Goal: Check status: Check status

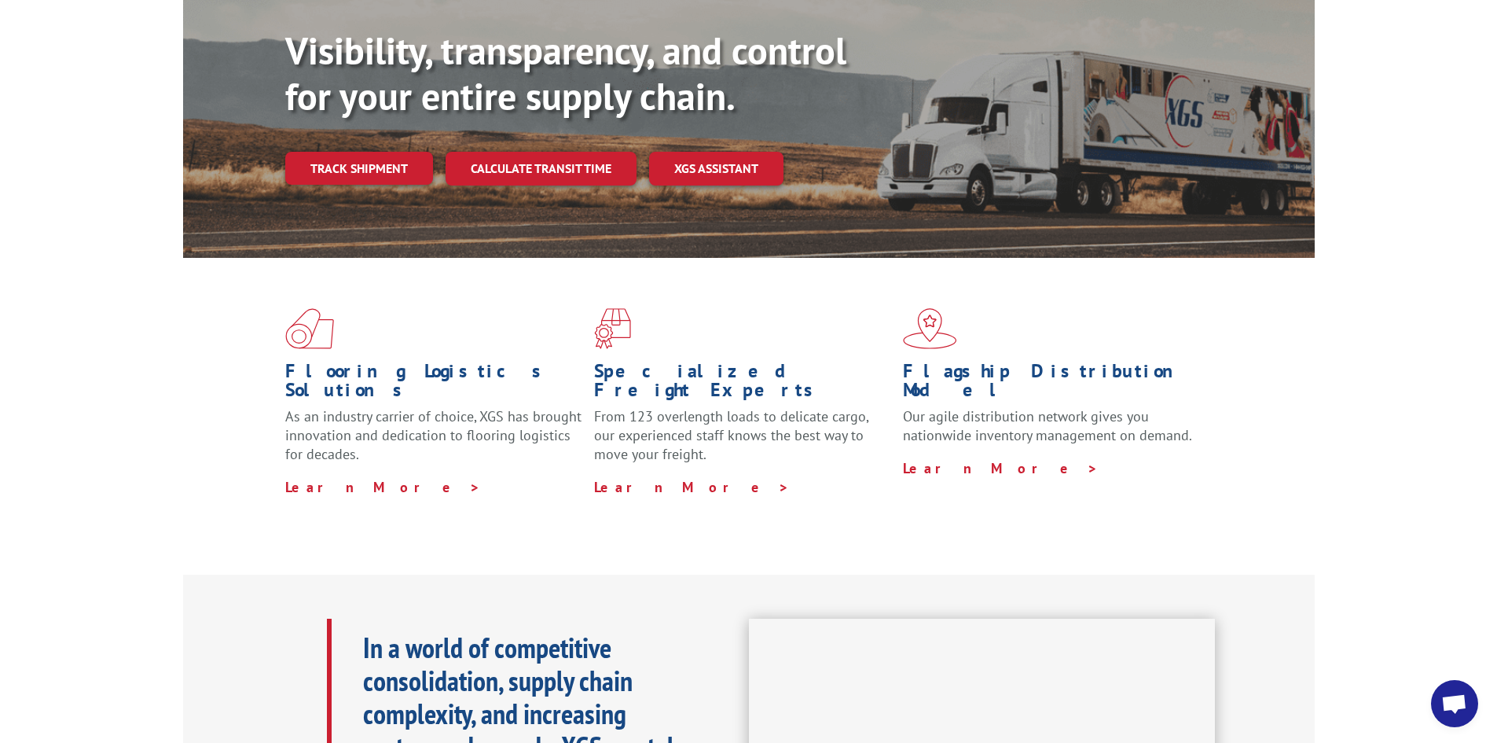
scroll to position [157, 0]
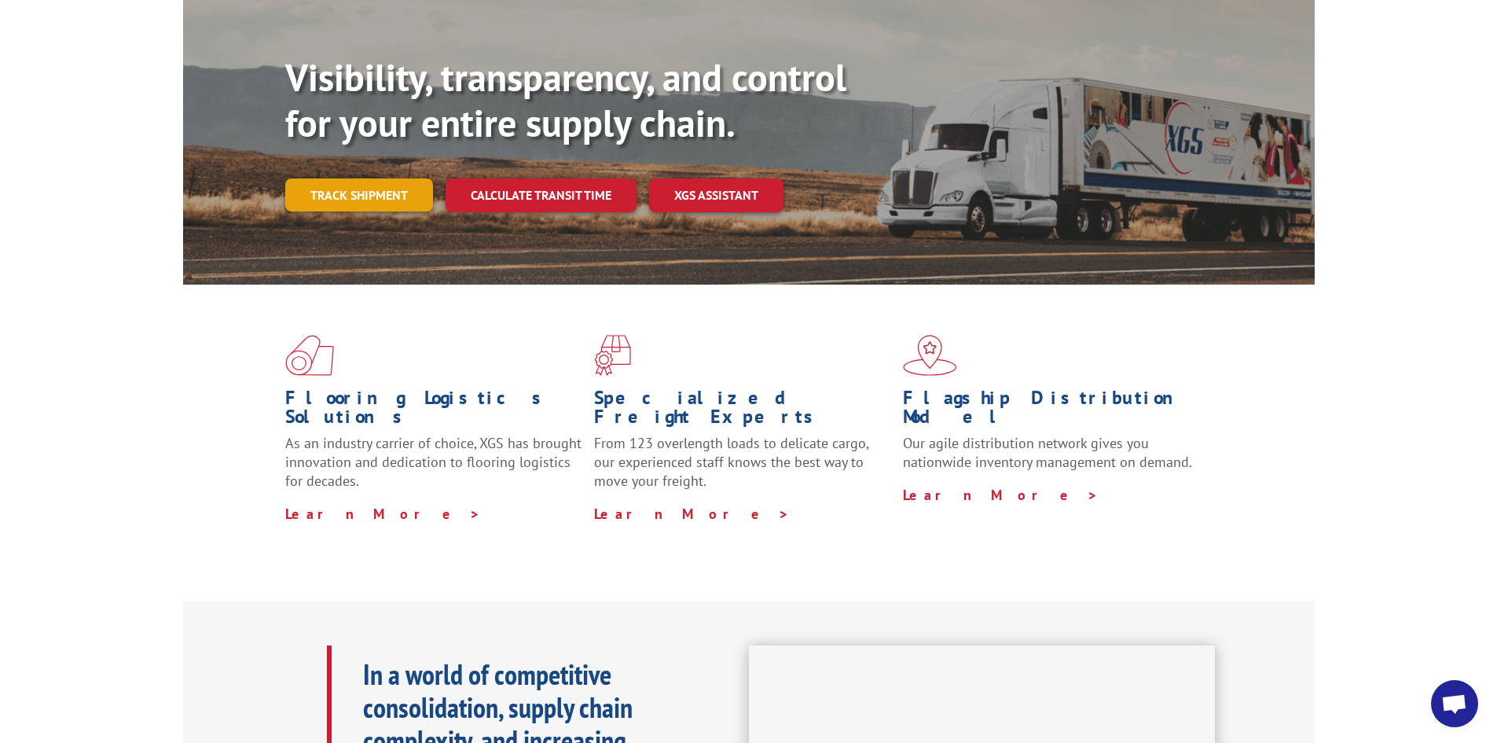
click at [386, 178] on link "Track shipment" at bounding box center [359, 194] width 148 height 33
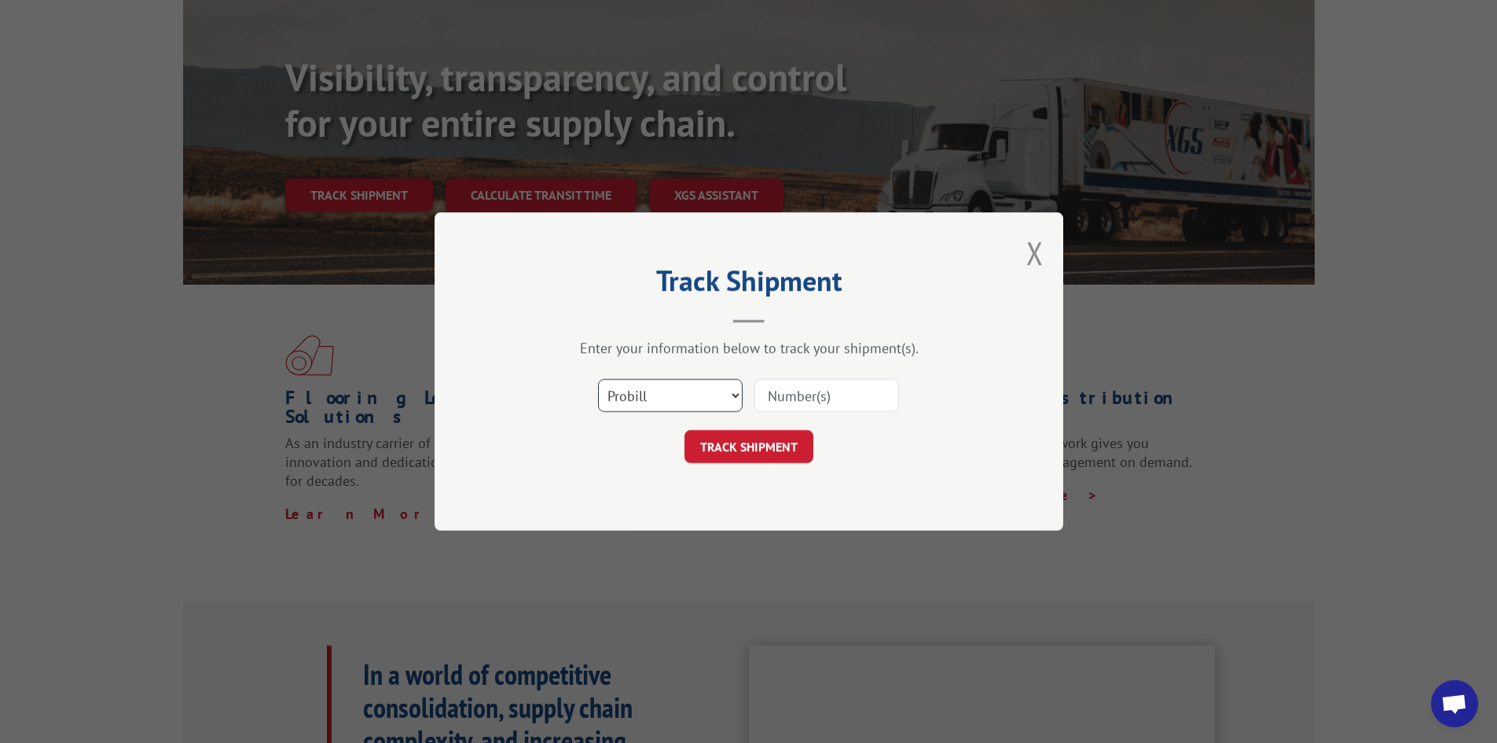
click at [709, 400] on select "Select category... Probill BOL PO" at bounding box center [670, 395] width 145 height 33
select select "bol"
click at [598, 379] on select "Select category... Probill BOL PO" at bounding box center [670, 395] width 145 height 33
click at [789, 399] on input at bounding box center [826, 395] width 145 height 33
paste input "4083930"
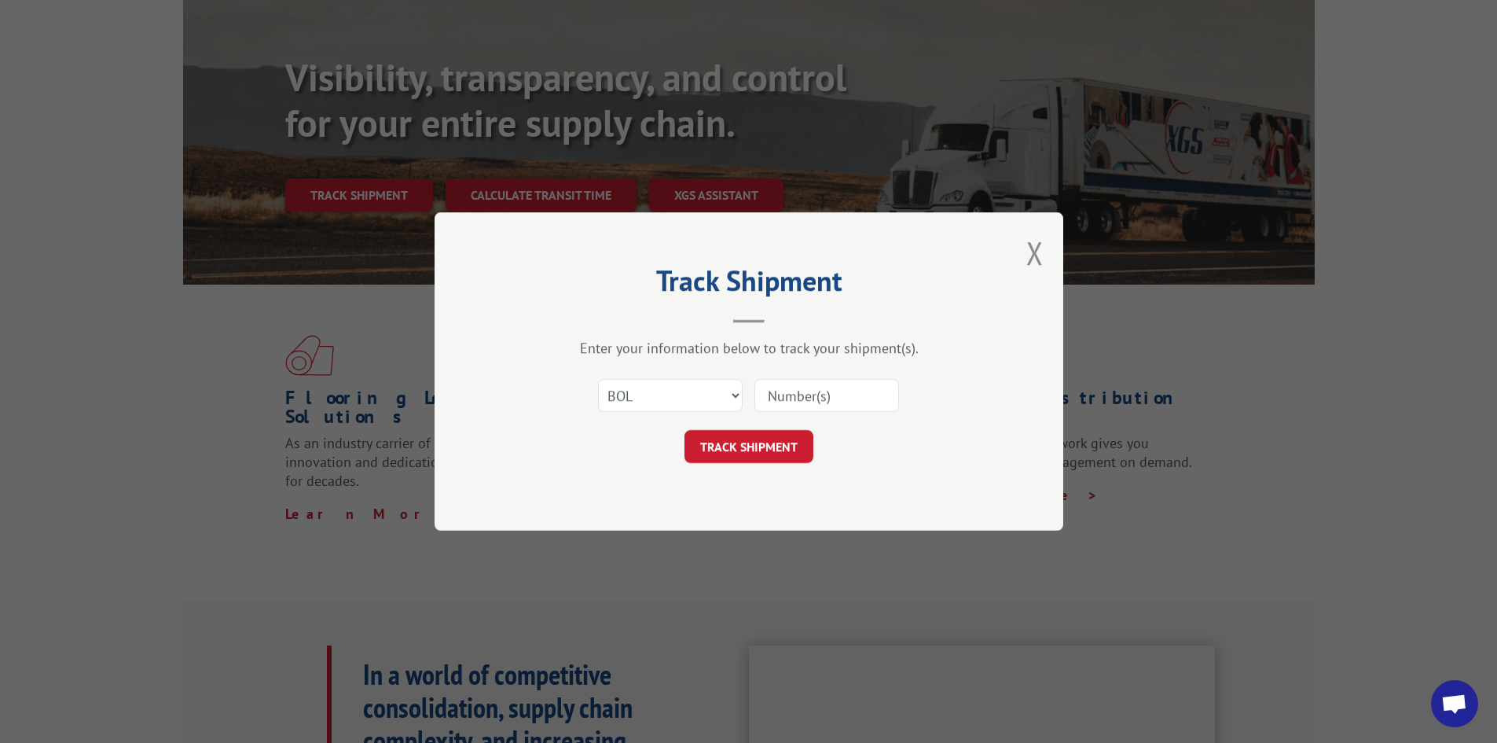
type input "4083930"
click button "TRACK SHIPMENT" at bounding box center [748, 446] width 129 height 33
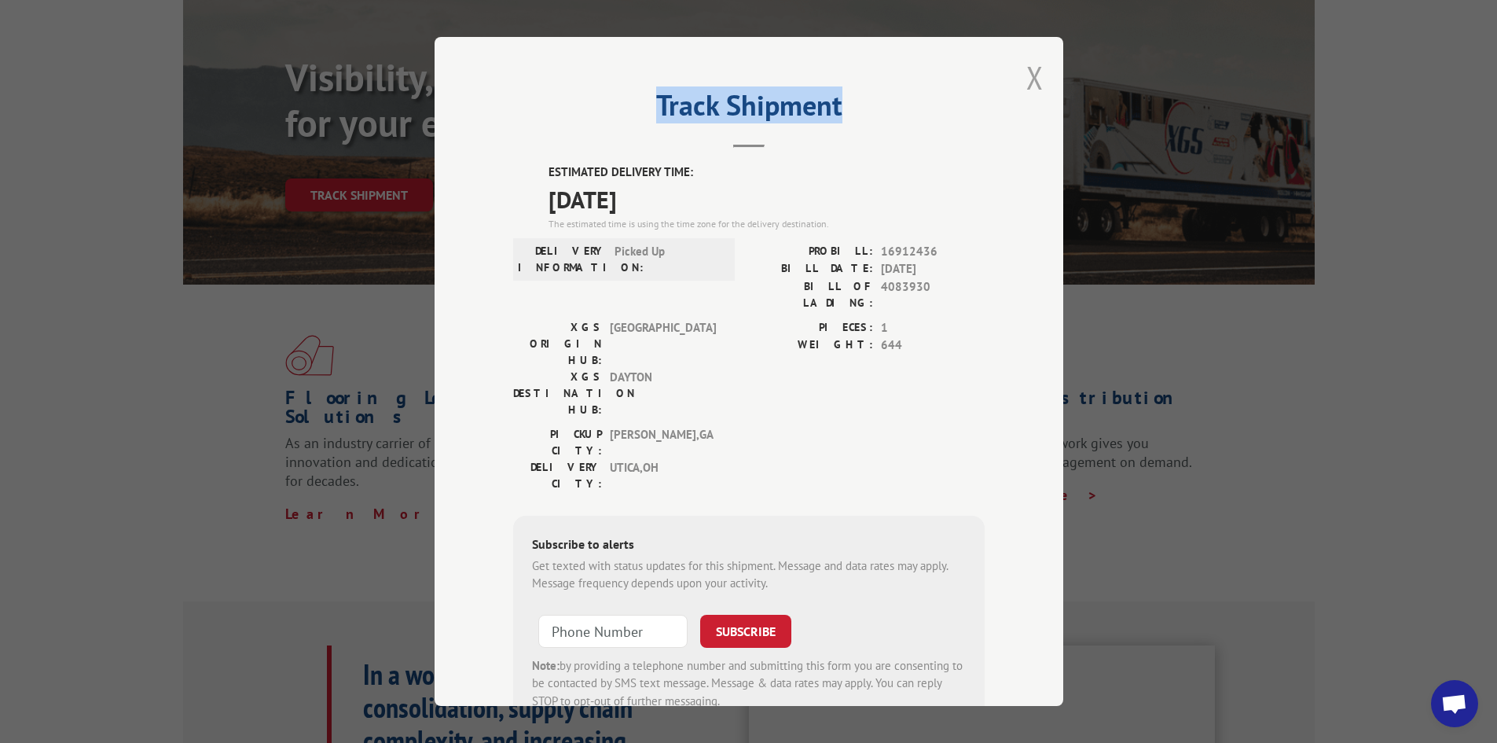
click at [1022, 80] on div "Track Shipment ESTIMATED DELIVERY TIME: [DATE] The estimated time is using the …" at bounding box center [749, 371] width 629 height 669
click at [1026, 80] on button "Close modal" at bounding box center [1034, 78] width 17 height 42
